Goal: Book appointment/travel/reservation

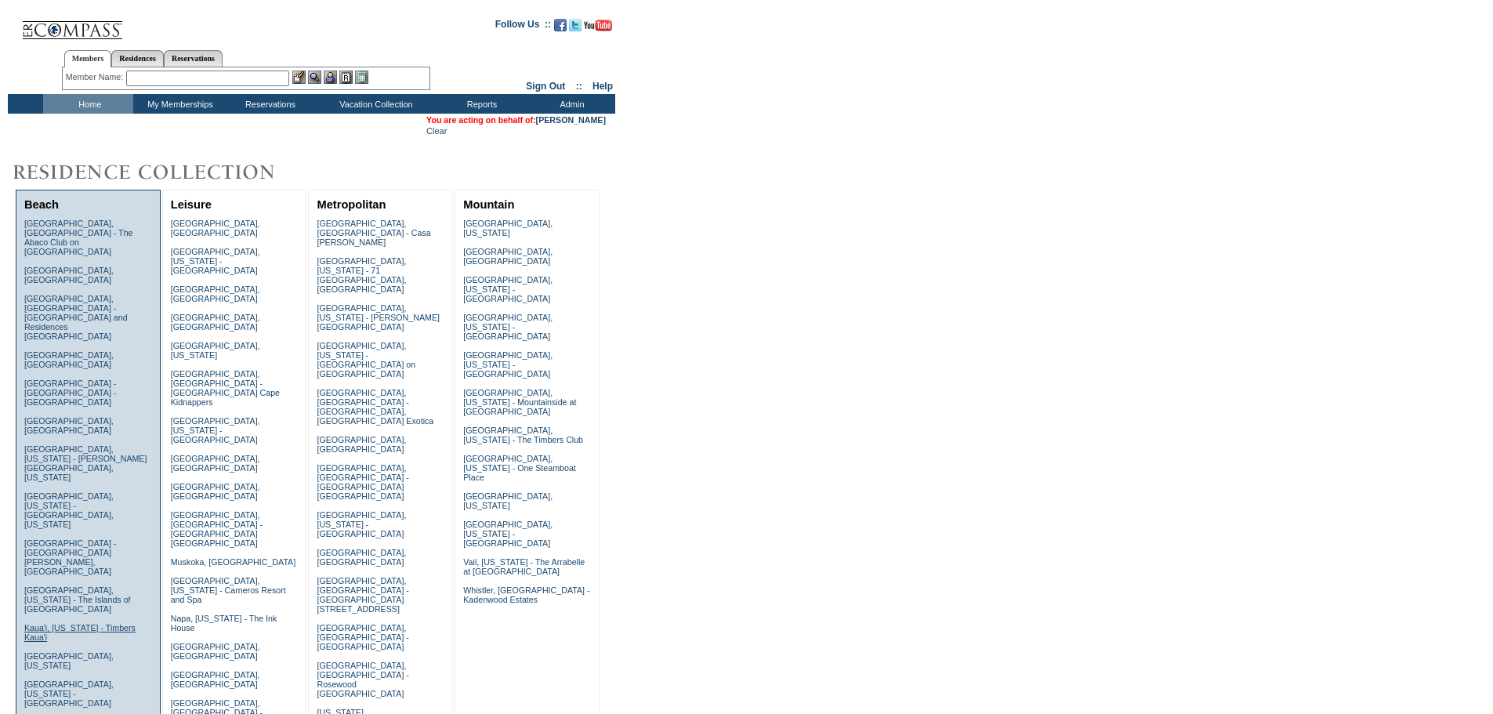
click at [42, 623] on link "Kaua'i, Hawaii - Timbers Kaua'i" at bounding box center [79, 632] width 111 height 19
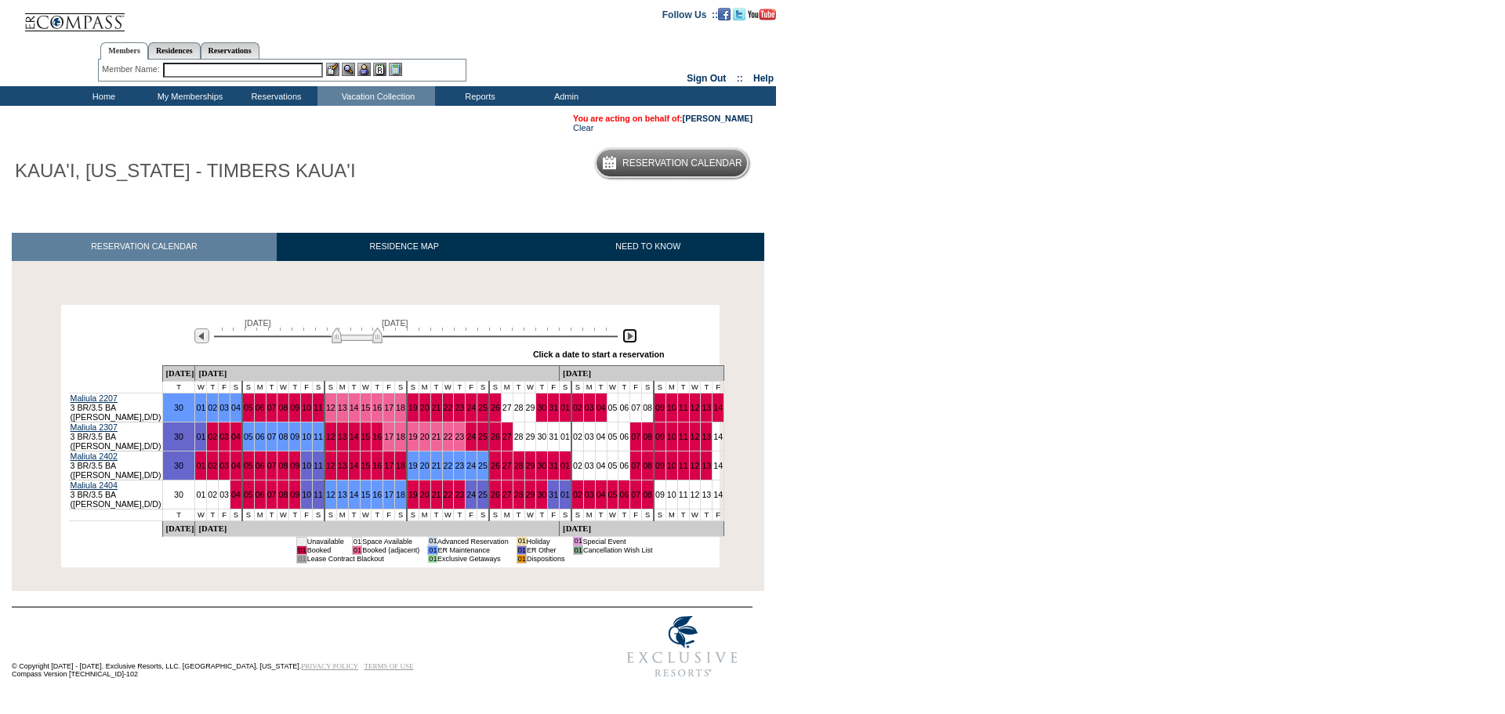
click at [623, 342] on img at bounding box center [629, 335] width 15 height 15
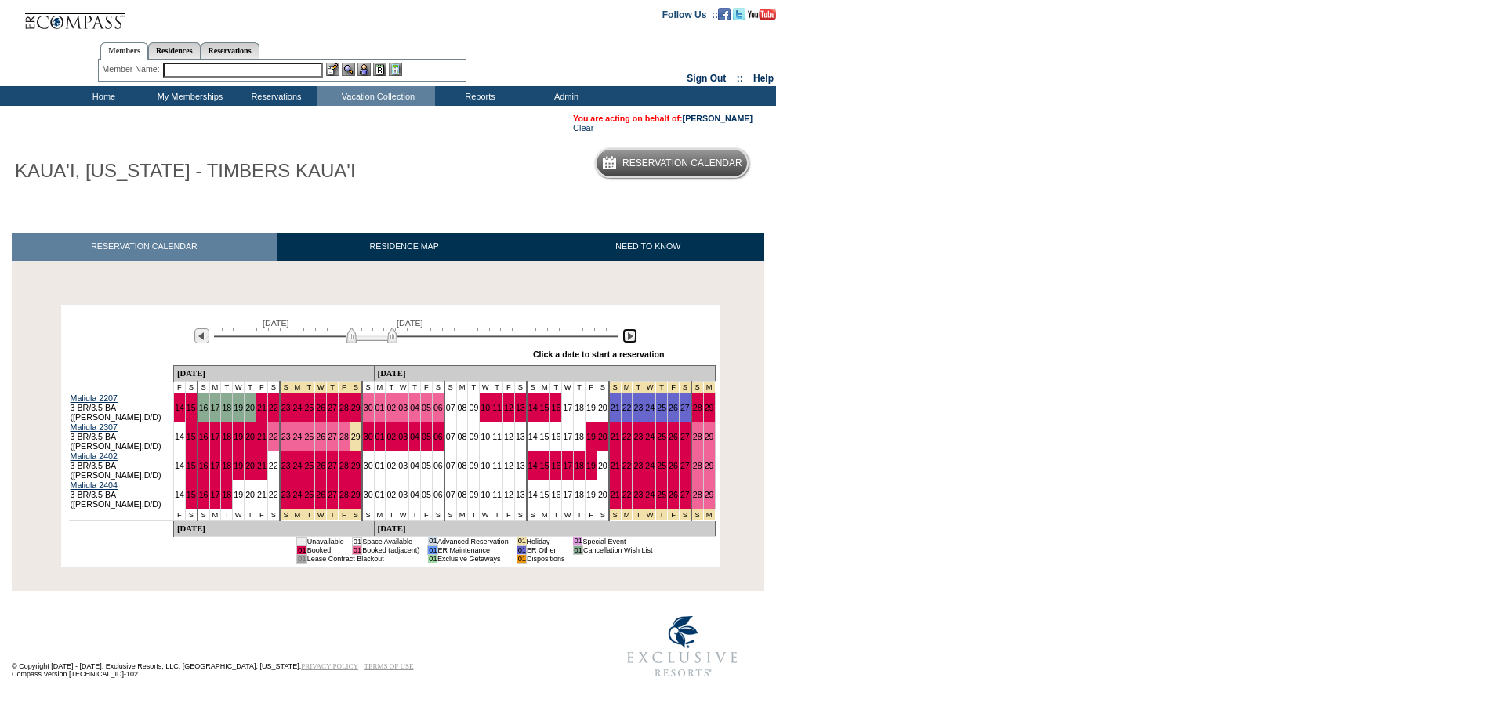
click at [623, 342] on img at bounding box center [629, 335] width 15 height 15
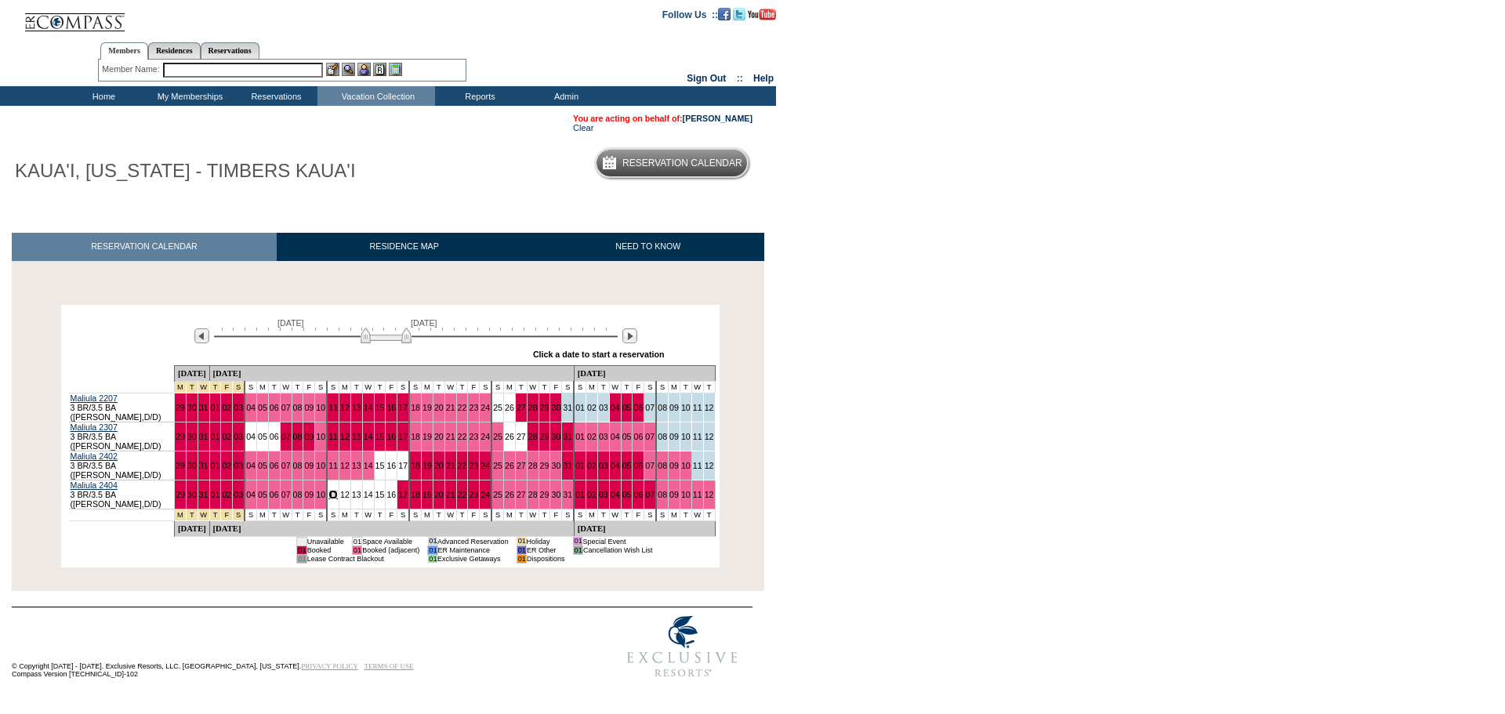
click at [338, 490] on link "11" at bounding box center [332, 494] width 9 height 9
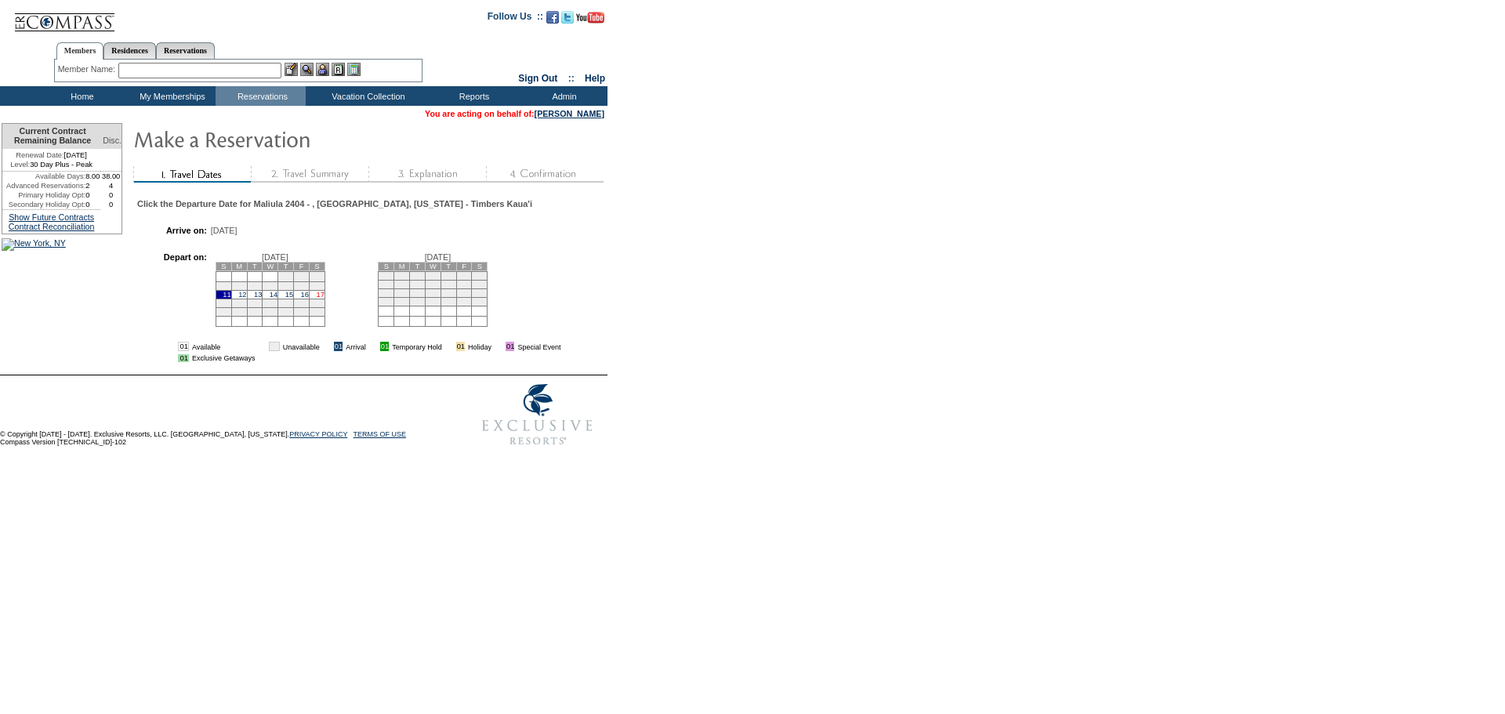
click at [324, 299] on link "17" at bounding box center [320, 295] width 8 height 8
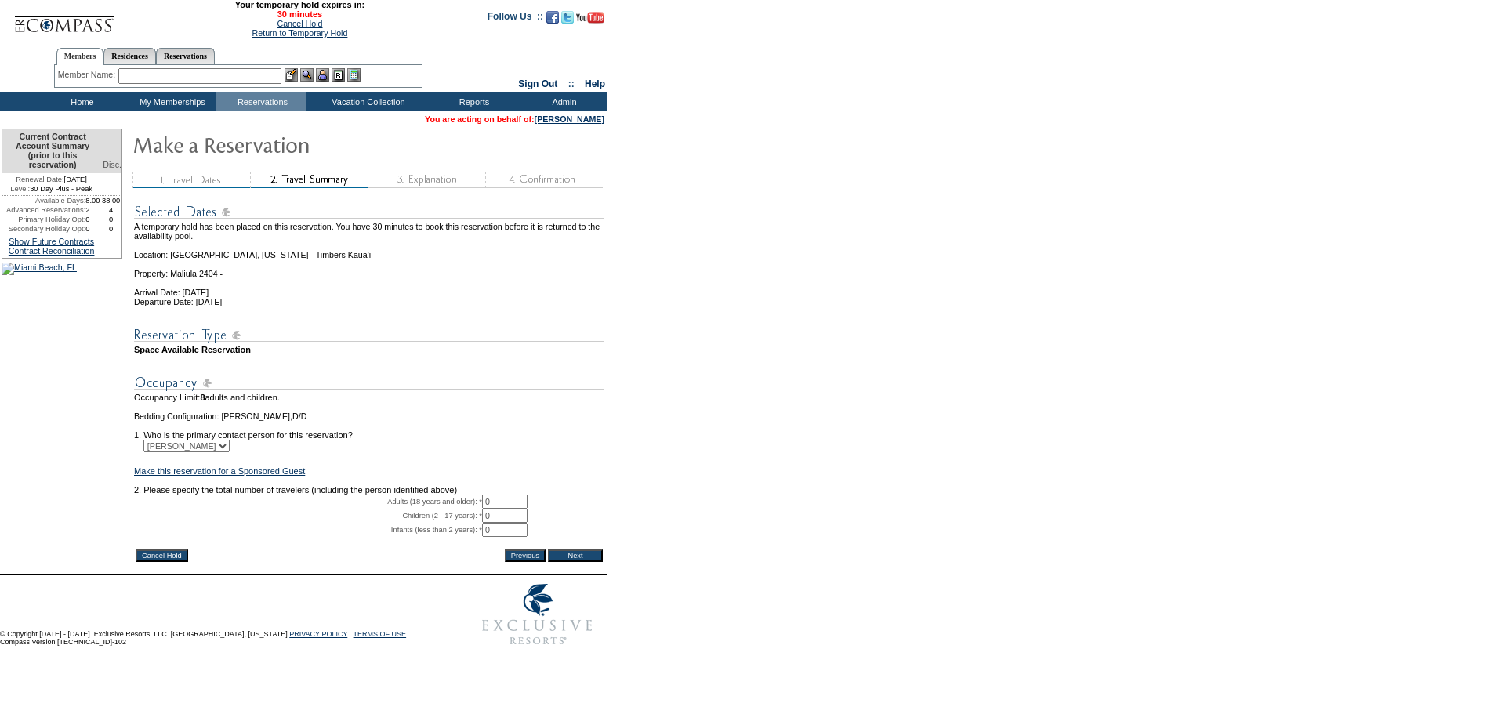
click at [506, 509] on input "0" at bounding box center [504, 502] width 45 height 14
type input "2"
click at [575, 562] on input "Next" at bounding box center [575, 556] width 55 height 13
